Goal: Task Accomplishment & Management: Manage account settings

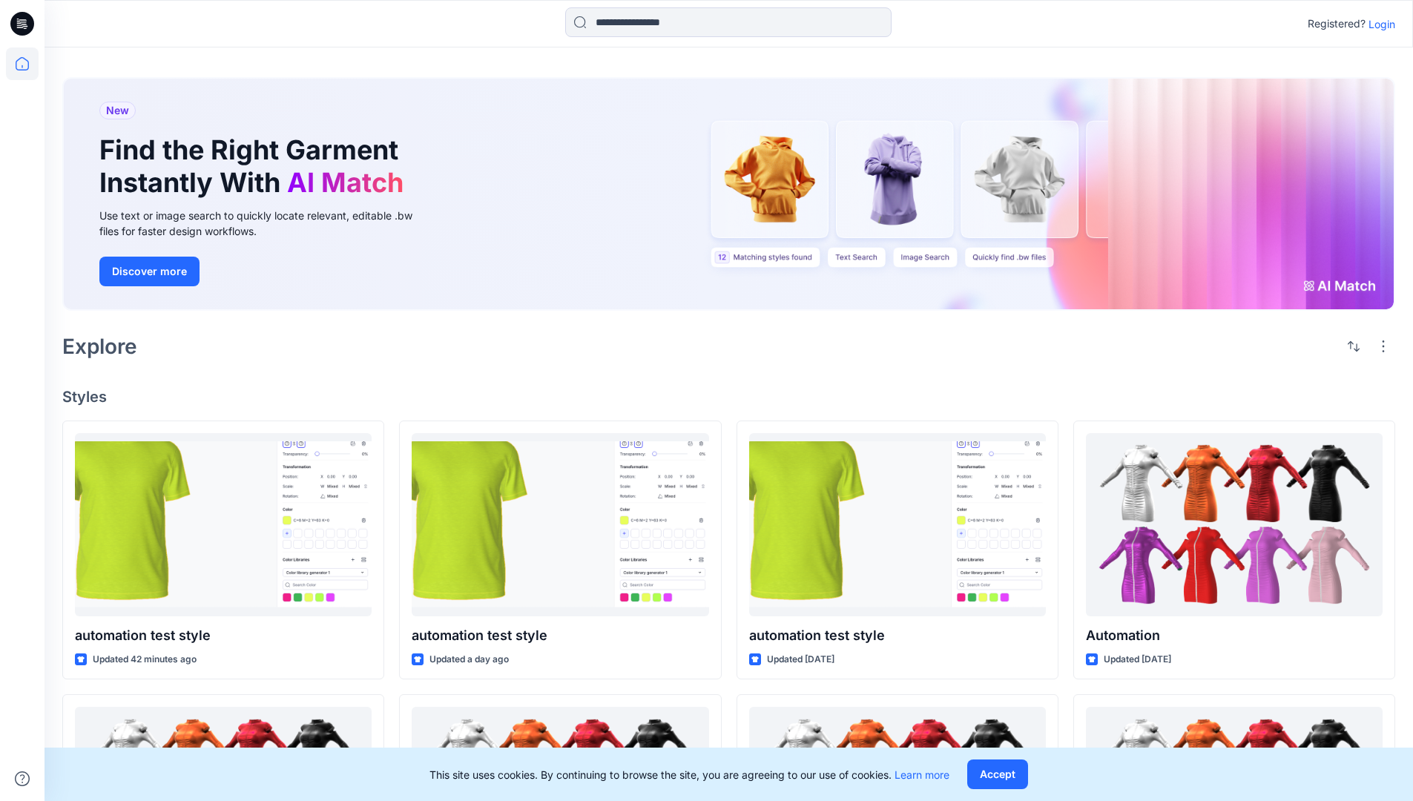
click at [1378, 24] on p "Login" at bounding box center [1382, 24] width 27 height 16
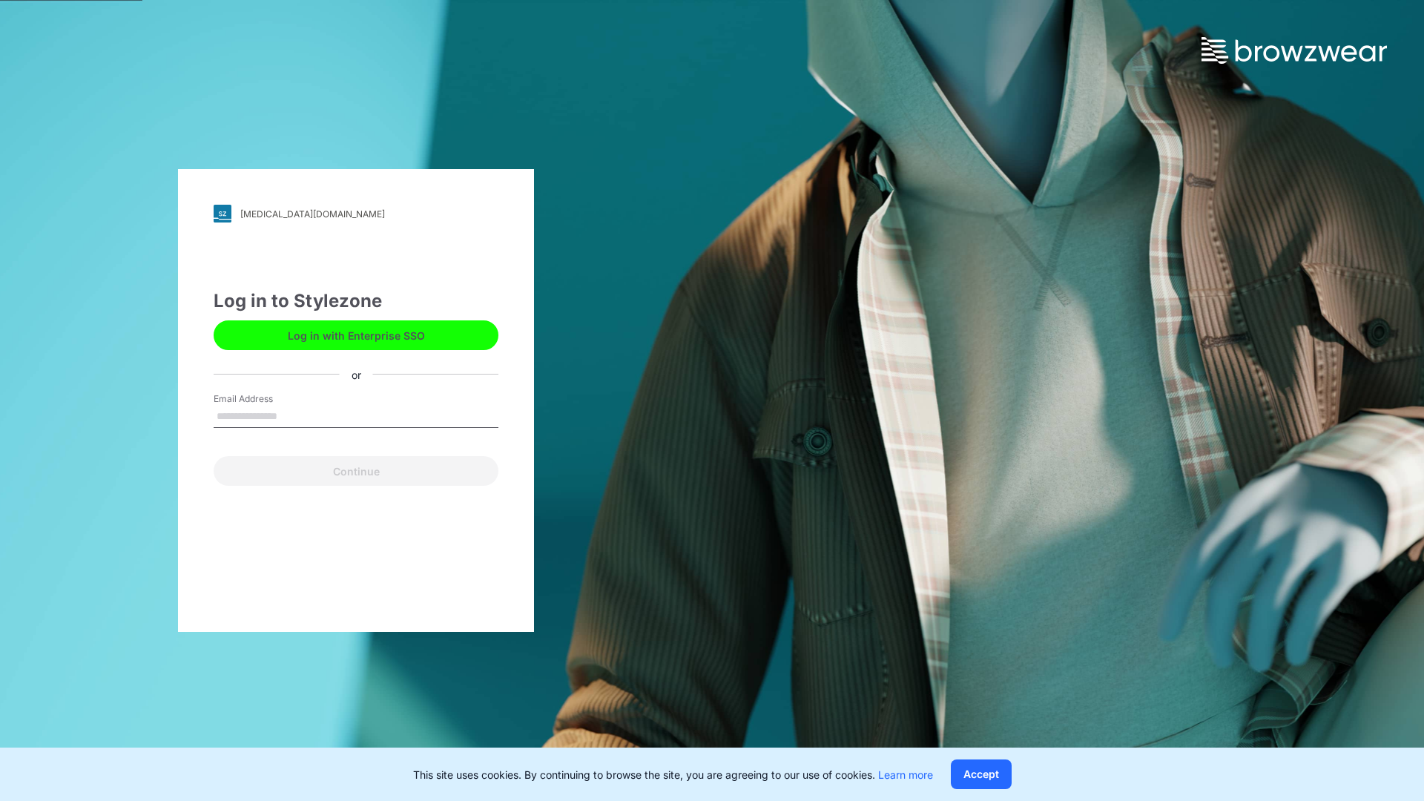
click at [293, 415] on input "Email Address" at bounding box center [356, 417] width 285 height 22
type input "**********"
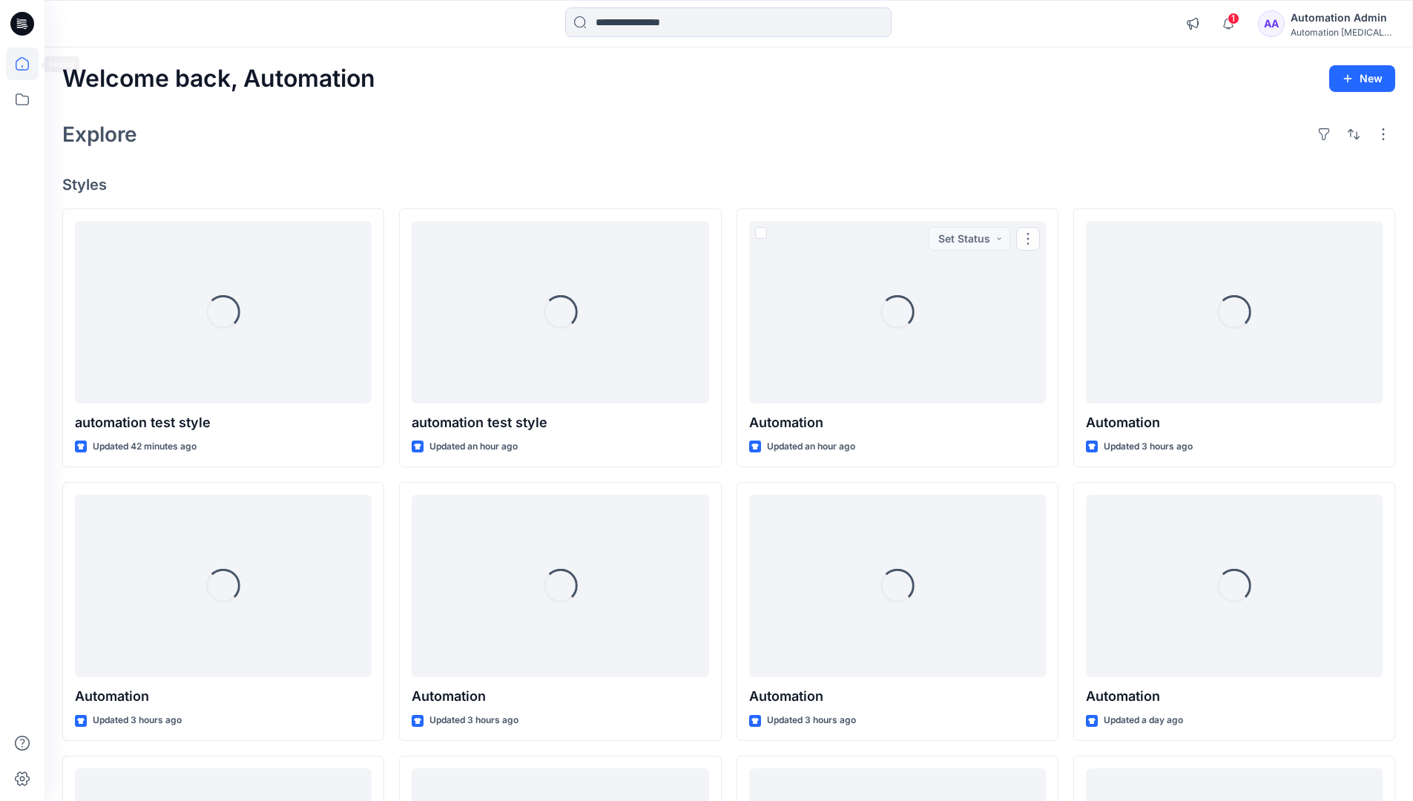
click at [28, 64] on icon at bounding box center [22, 63] width 13 height 13
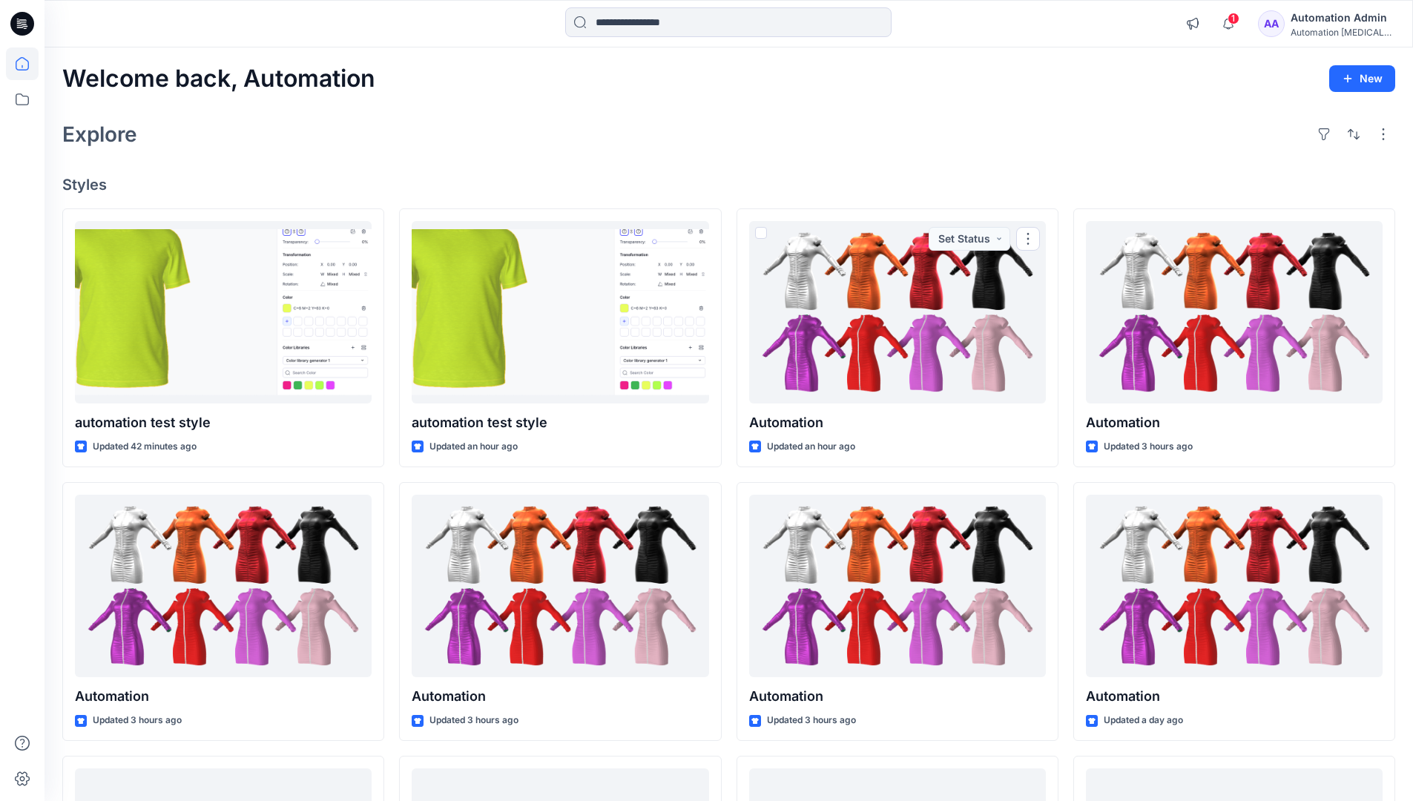
click at [1324, 16] on div "Automation Admin" at bounding box center [1343, 18] width 104 height 18
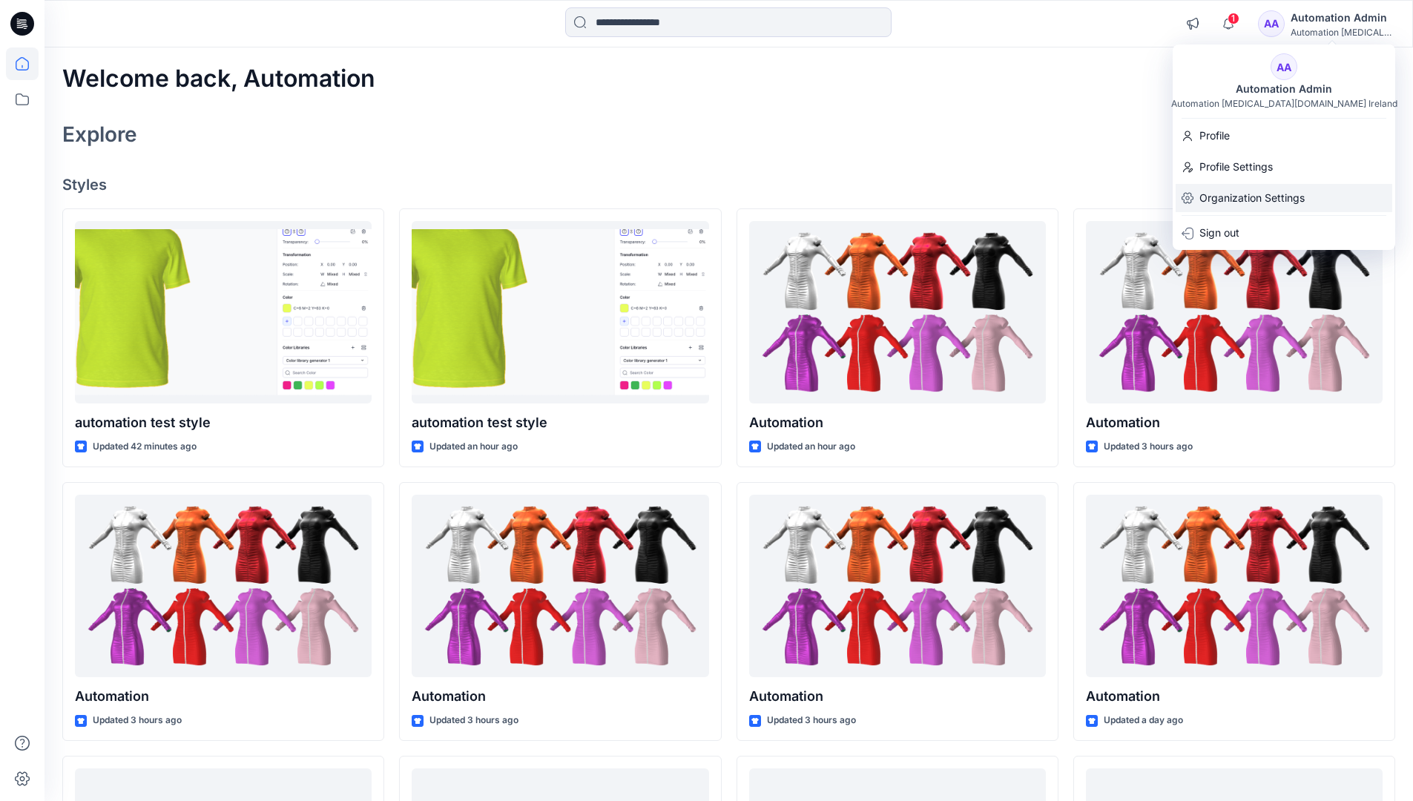
click at [1254, 194] on p "Organization Settings" at bounding box center [1252, 198] width 105 height 28
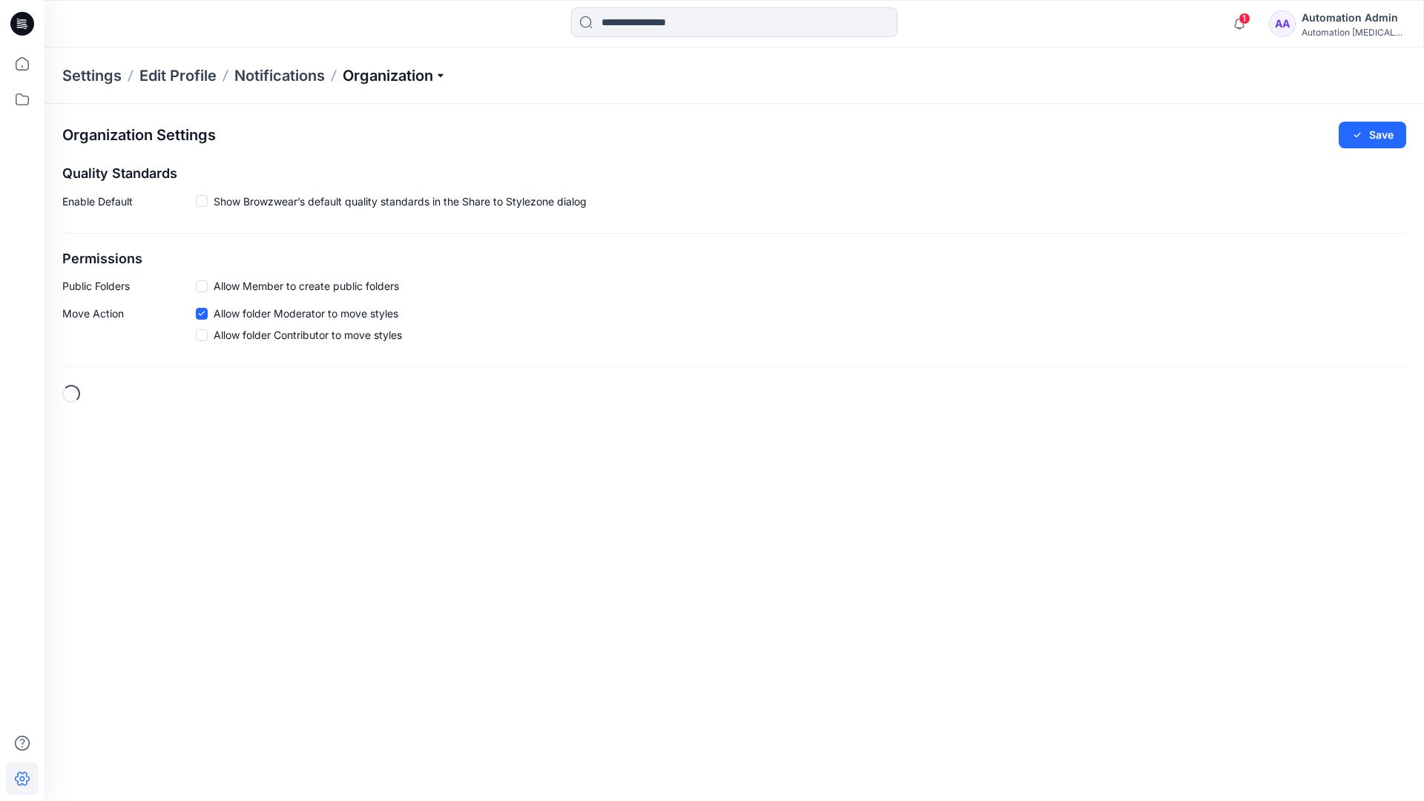
click at [398, 79] on p "Organization" at bounding box center [395, 75] width 104 height 21
click at [333, 140] on link "Edit Status Labels" at bounding box center [397, 140] width 217 height 30
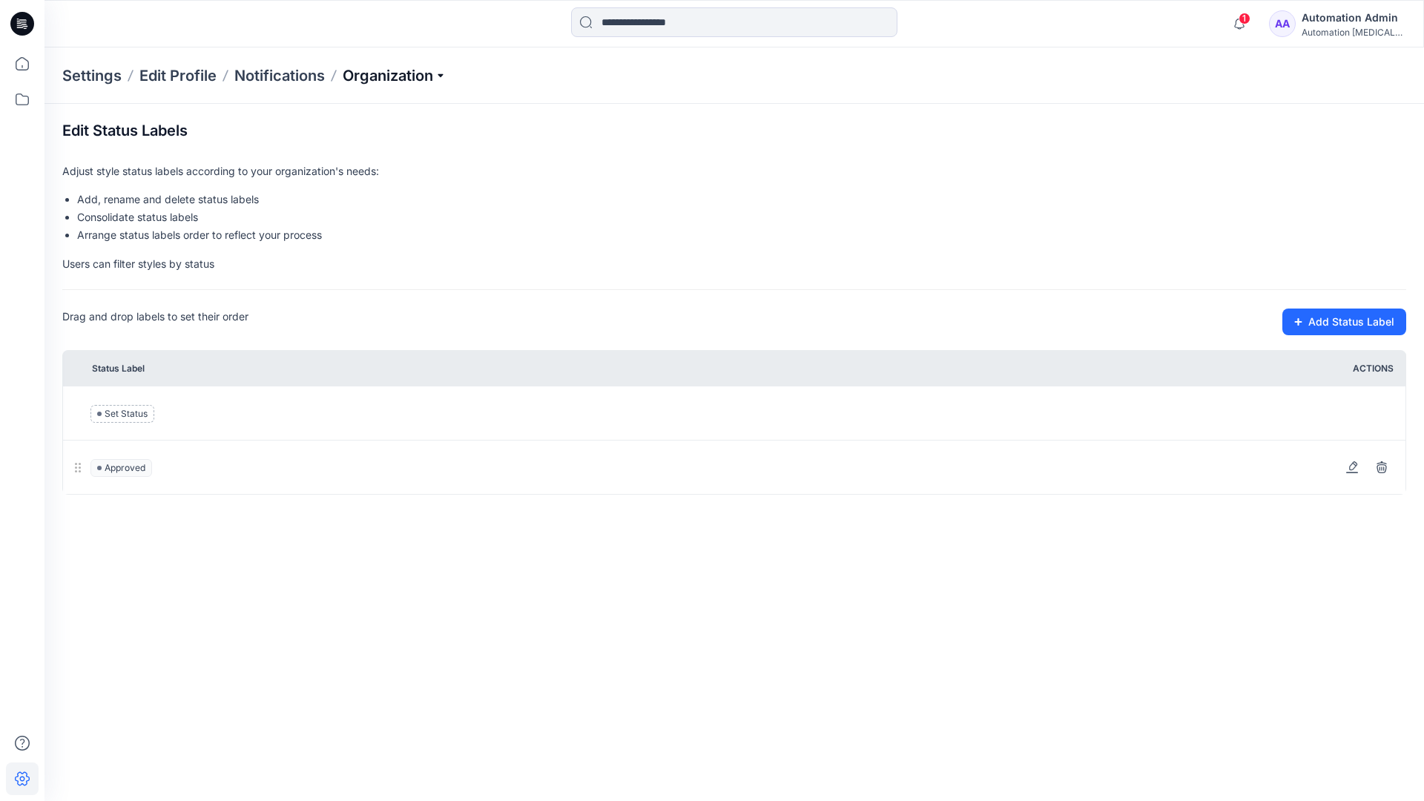
click at [395, 76] on p "Organization" at bounding box center [395, 75] width 104 height 21
click at [396, 70] on p "Organization" at bounding box center [395, 75] width 104 height 21
click at [657, 24] on input at bounding box center [734, 22] width 326 height 30
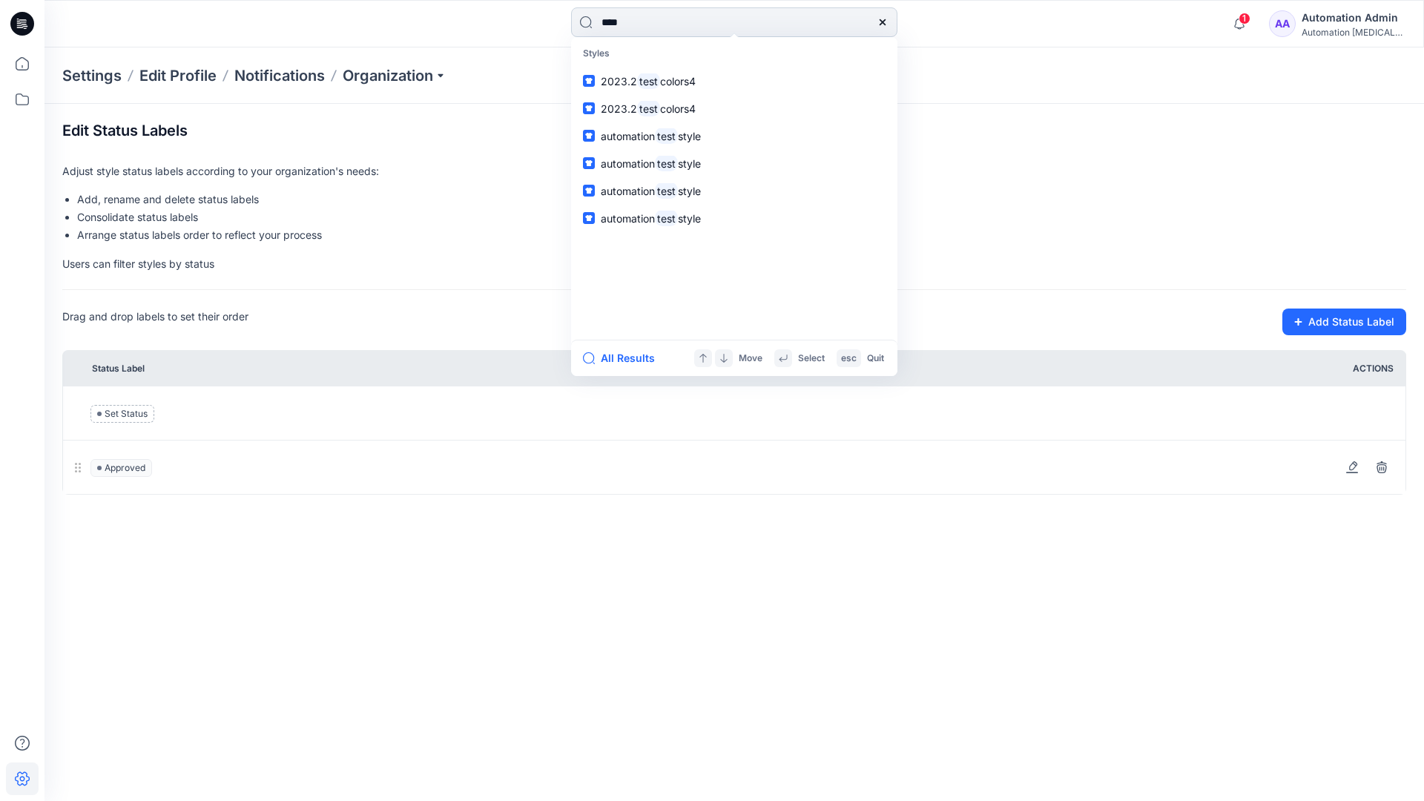
type input "****"
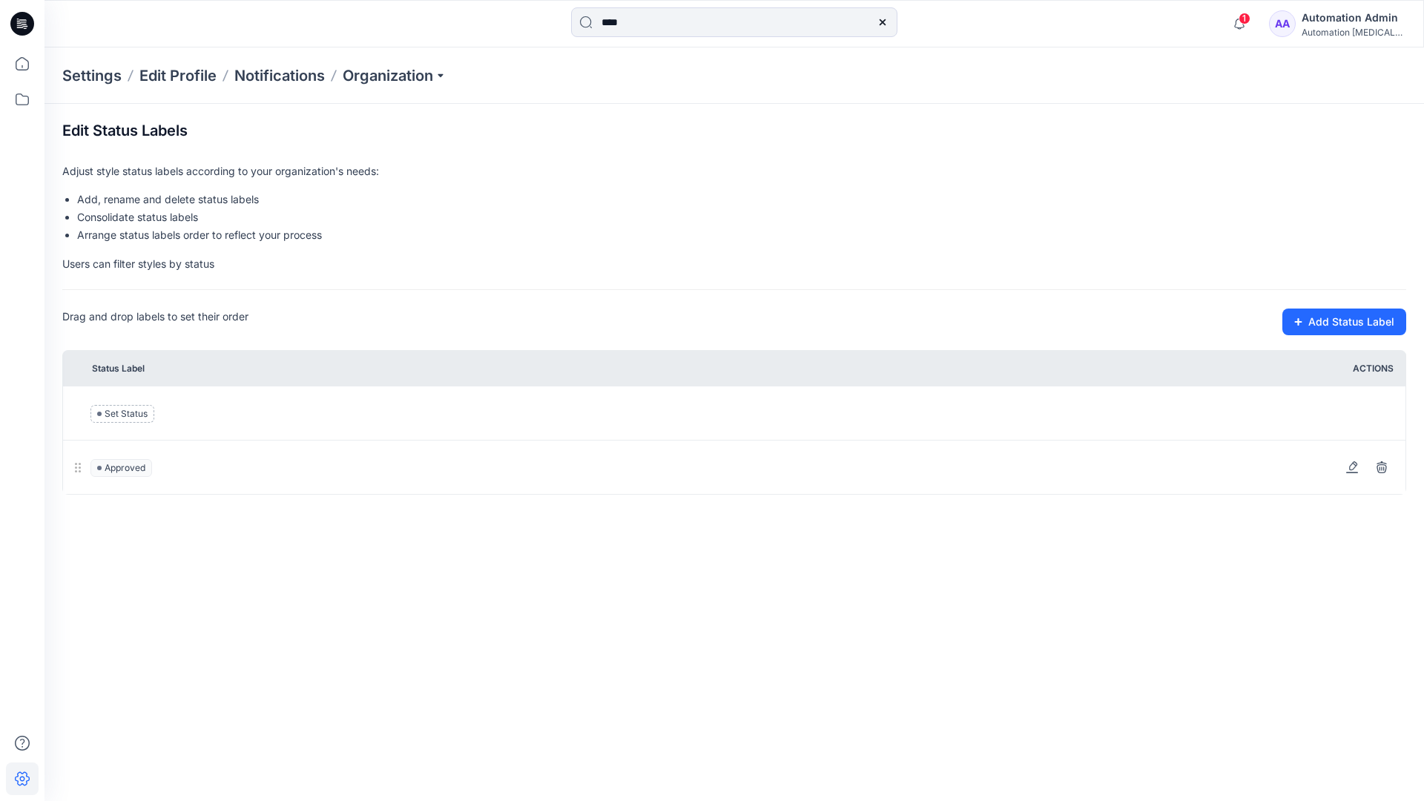
click at [881, 21] on icon at bounding box center [882, 22] width 6 height 6
